Goal: Information Seeking & Learning: Learn about a topic

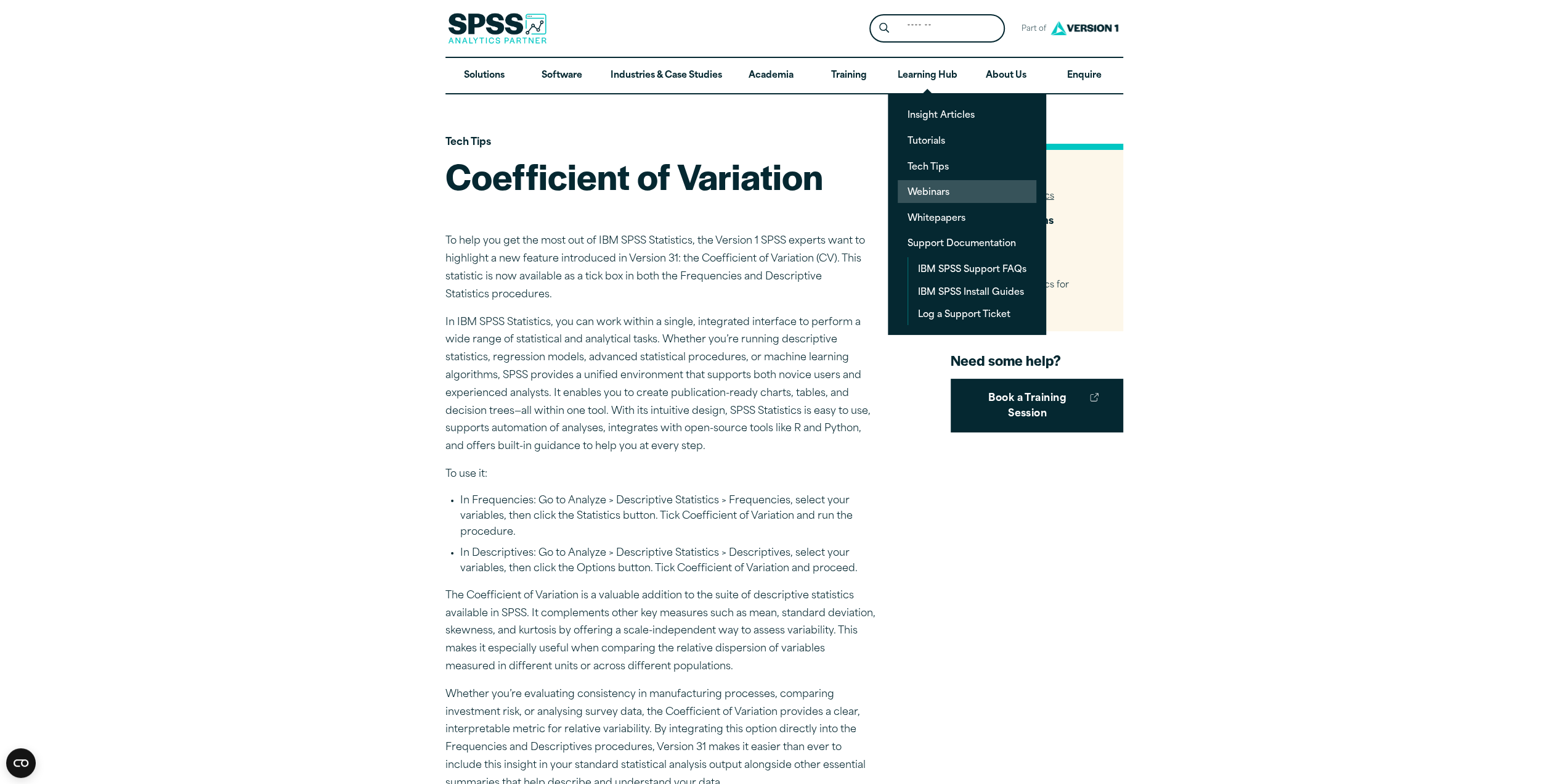
click at [778, 184] on link "Webinars" at bounding box center [967, 191] width 138 height 23
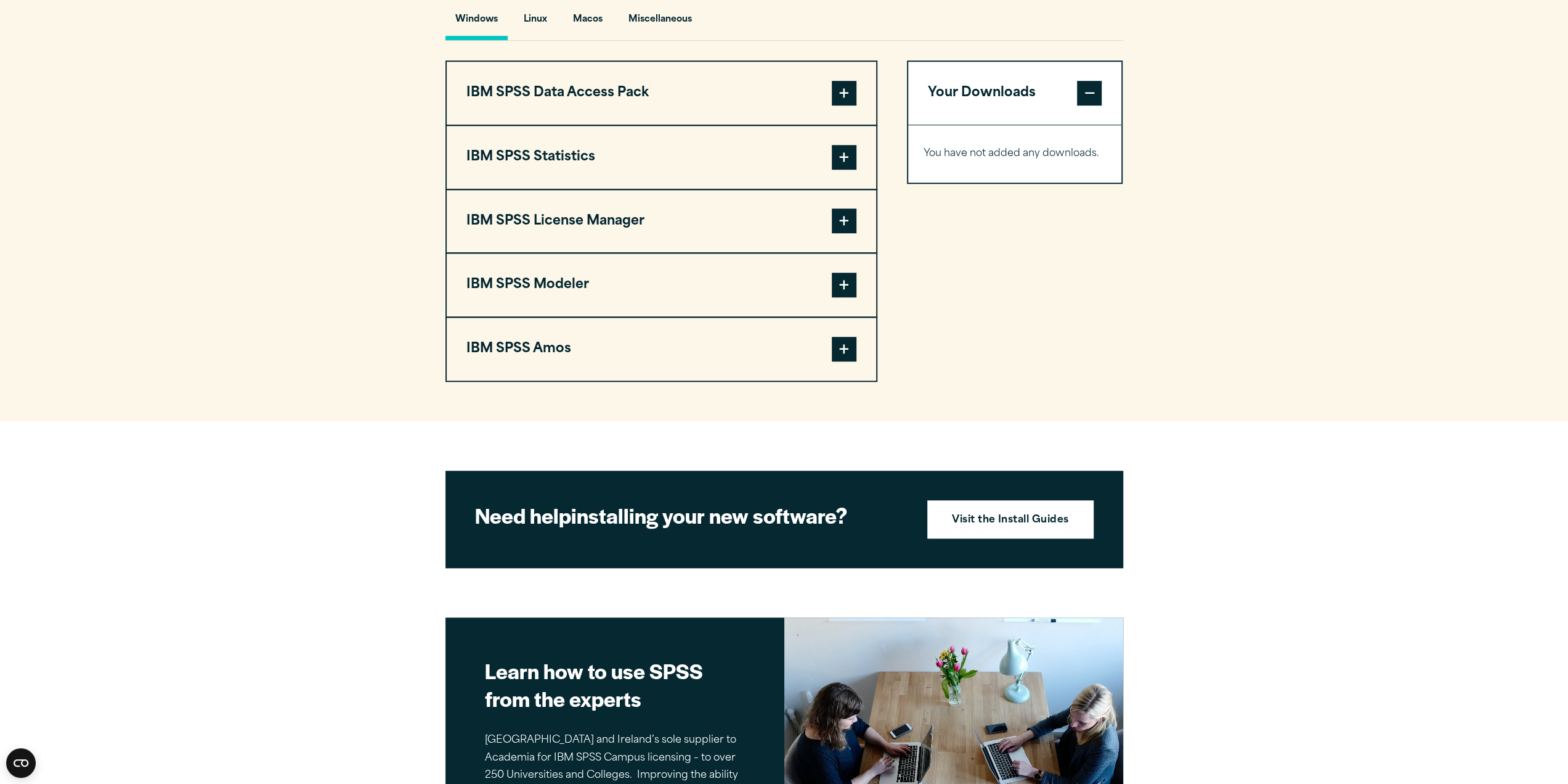
scroll to position [949, 0]
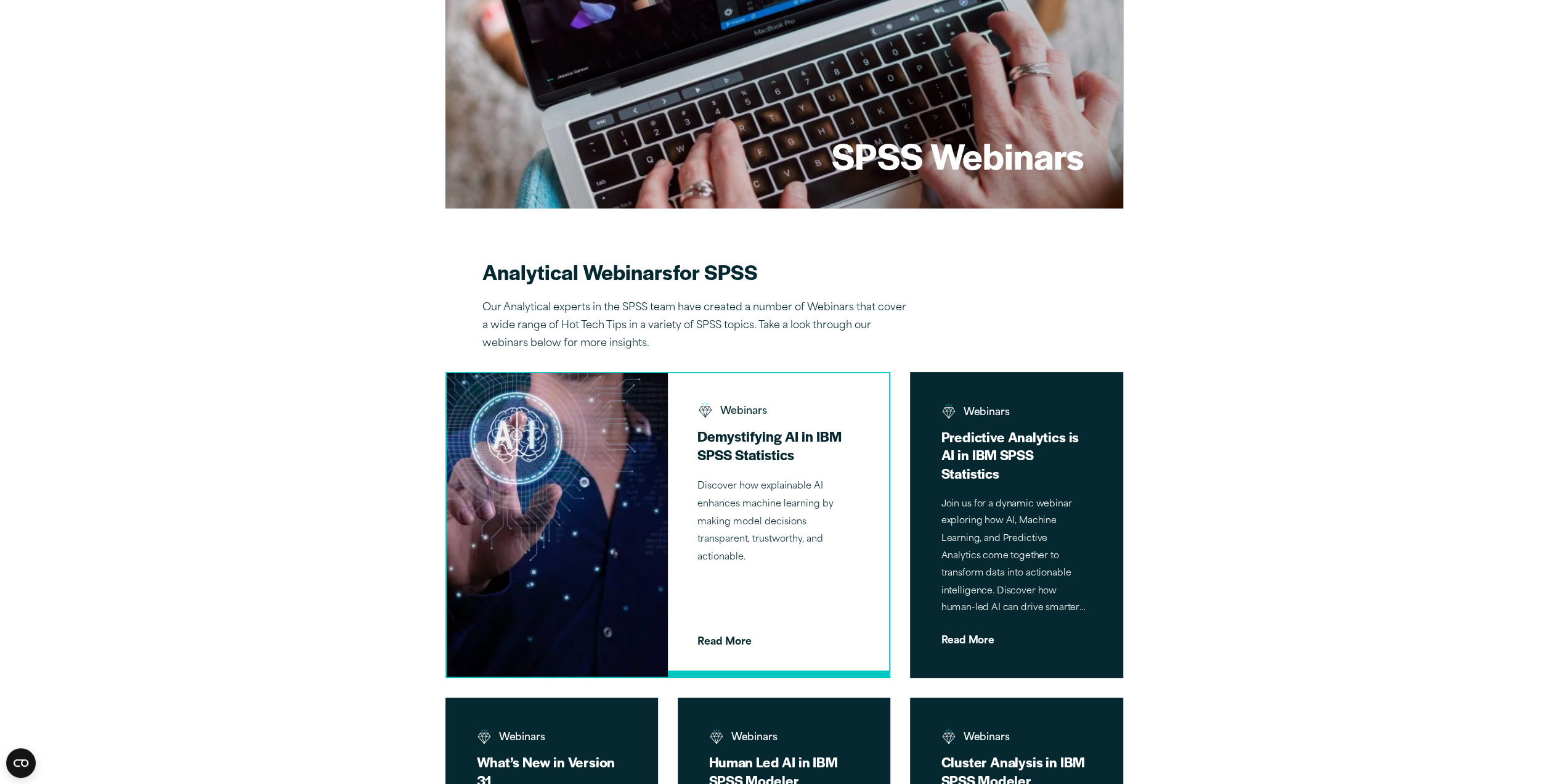
scroll to position [133, 0]
click at [584, 489] on img at bounding box center [558, 524] width 233 height 319
